Goal: Task Accomplishment & Management: Manage account settings

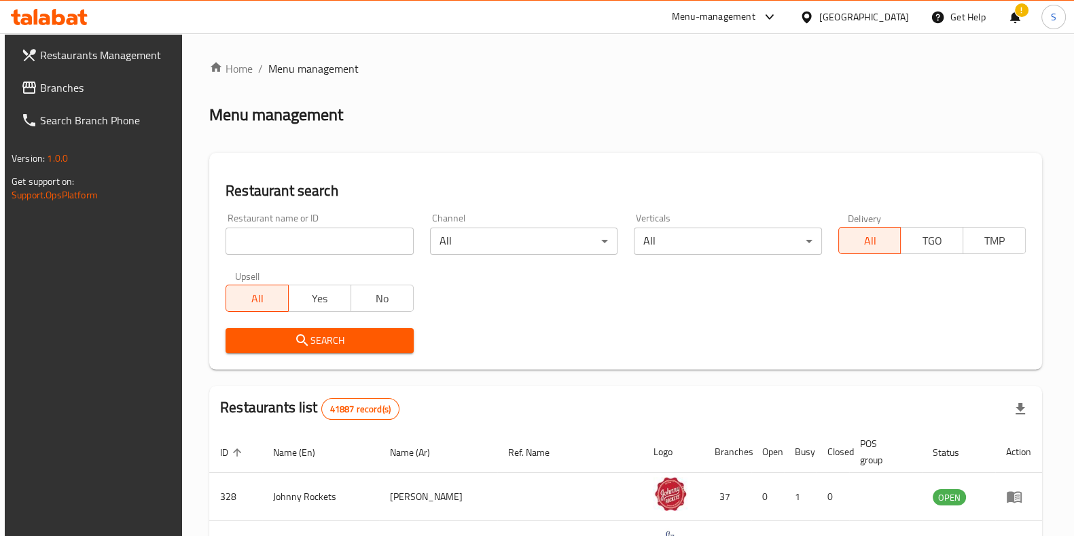
click at [309, 231] on input "search" at bounding box center [320, 241] width 188 height 27
type input "gatheron"
click button "Search" at bounding box center [320, 340] width 188 height 25
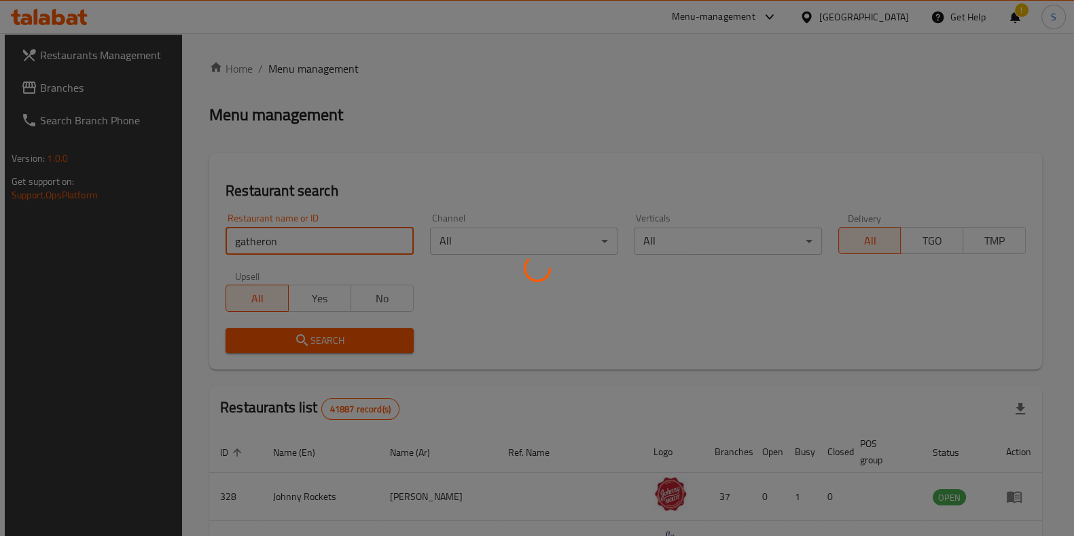
scroll to position [92, 0]
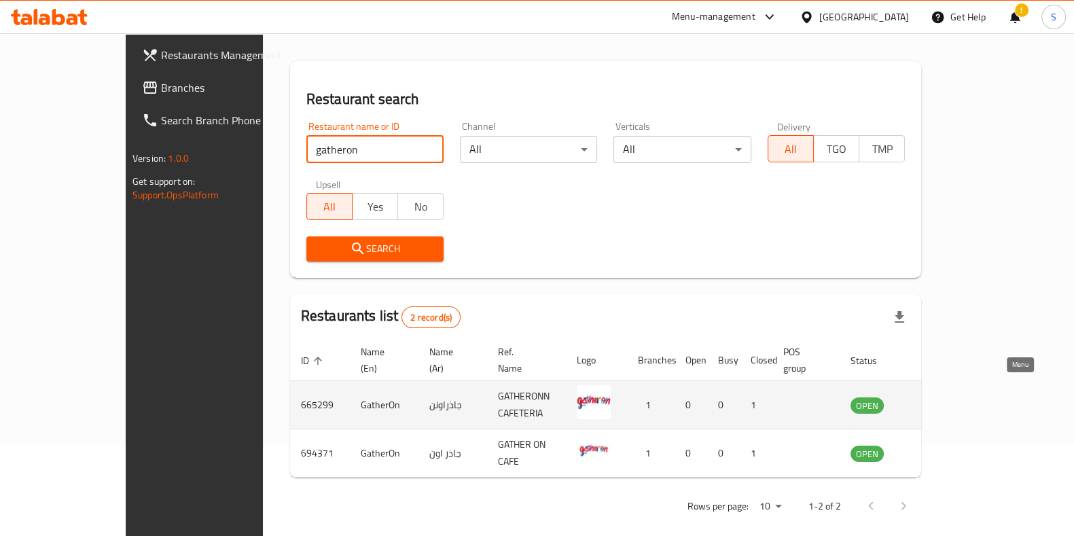
click at [938, 400] on icon "enhanced table" at bounding box center [930, 406] width 15 height 12
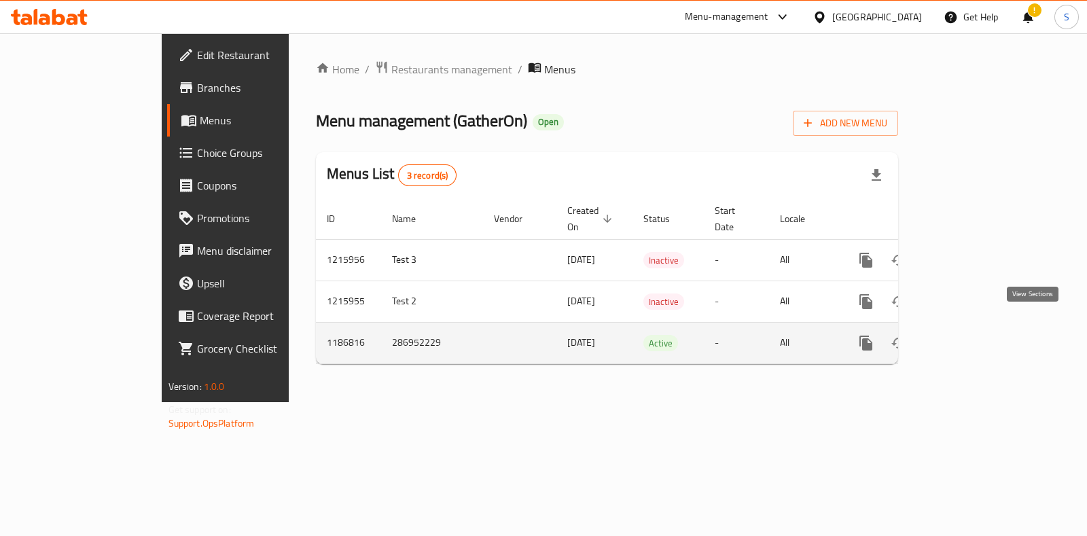
click at [972, 335] on icon "enhanced table" at bounding box center [964, 343] width 16 height 16
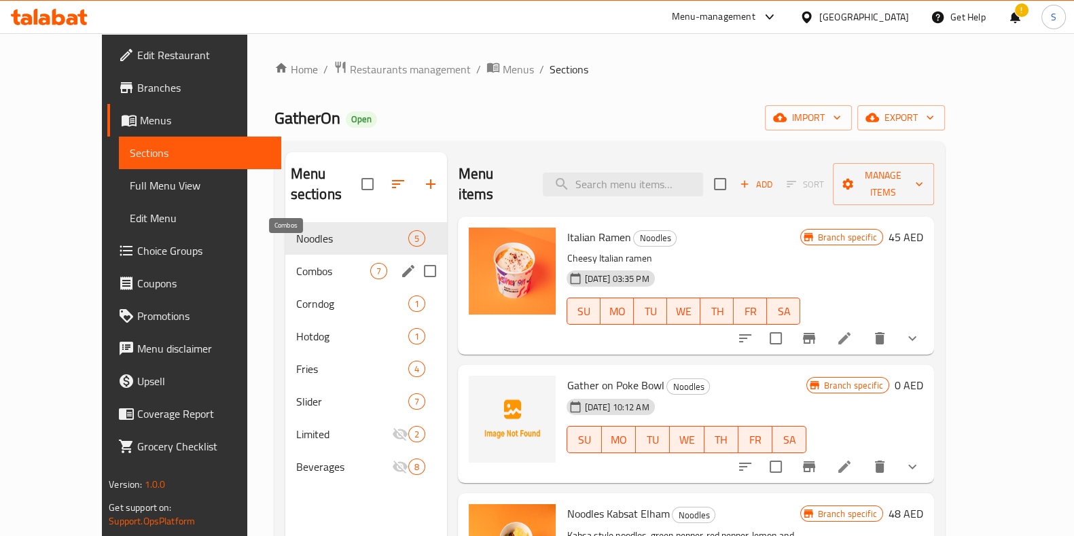
click at [296, 263] on span "Combos" at bounding box center [333, 271] width 75 height 16
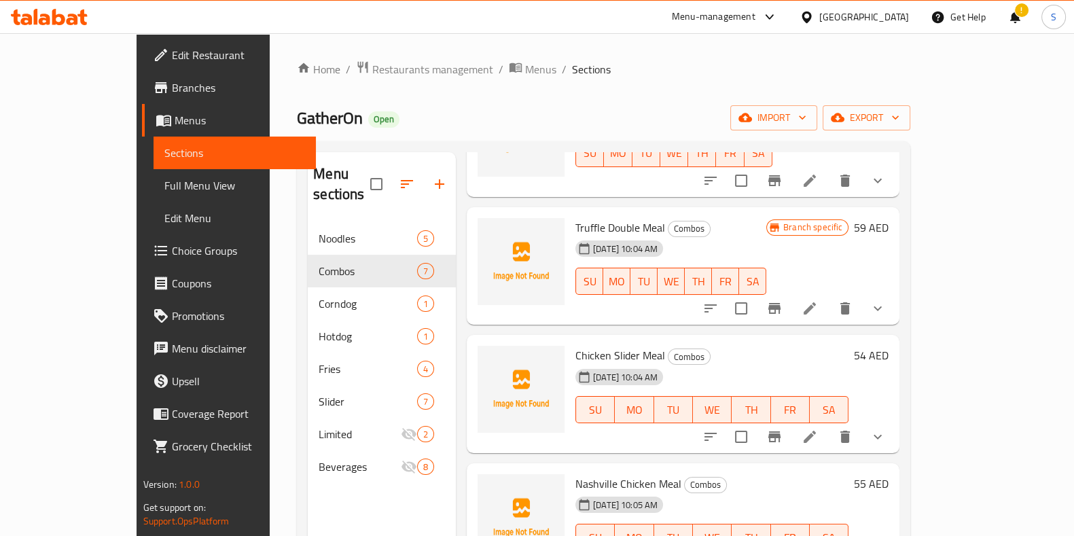
scroll to position [394, 0]
